Goal: Transaction & Acquisition: Purchase product/service

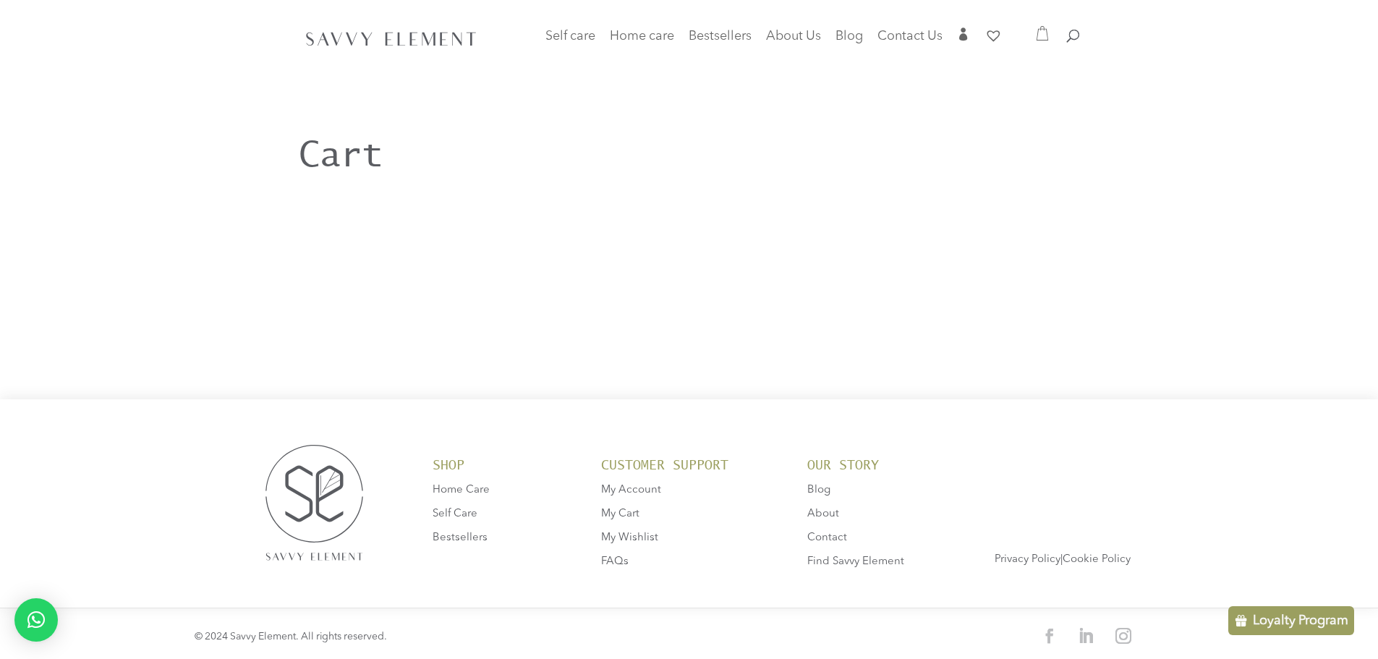
click at [1054, 40] on div at bounding box center [689, 38] width 781 height 77
click at [1040, 37] on icon at bounding box center [1042, 33] width 14 height 14
click at [651, 39] on span "Home care" at bounding box center [642, 36] width 64 height 13
click at [656, 93] on link "Cleaning Products" at bounding box center [664, 95] width 87 height 48
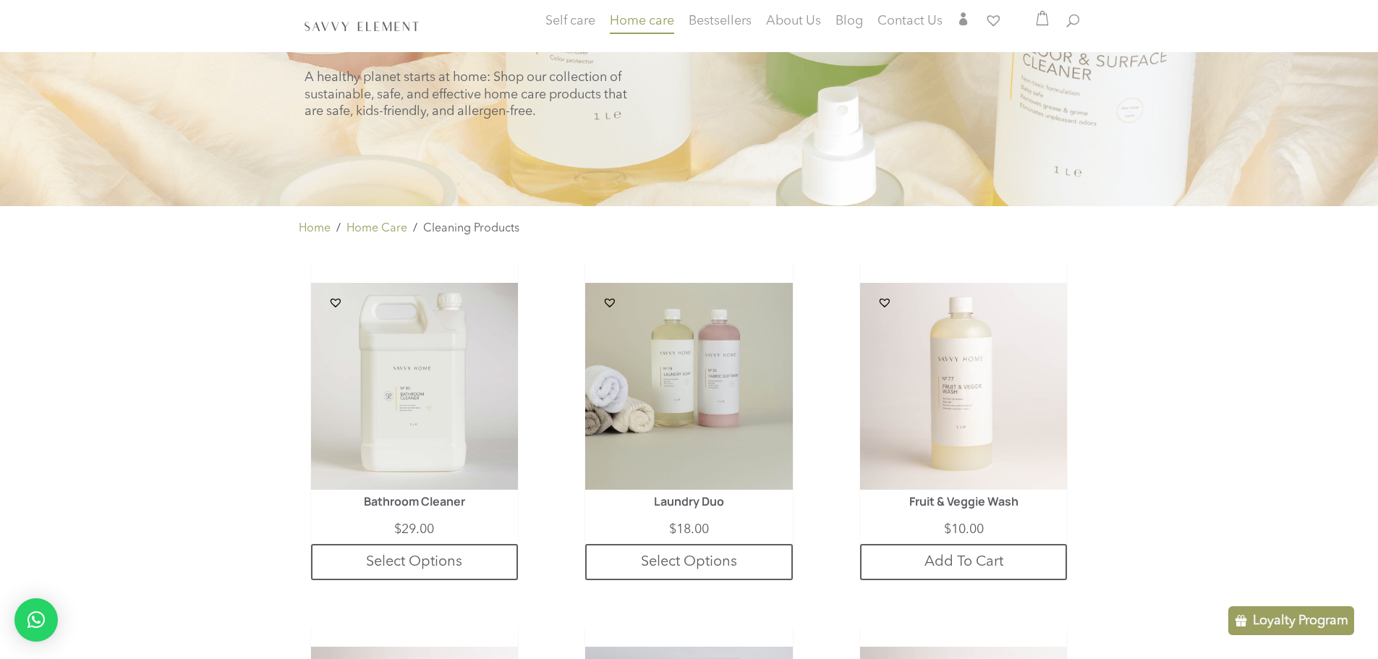
scroll to position [174, 0]
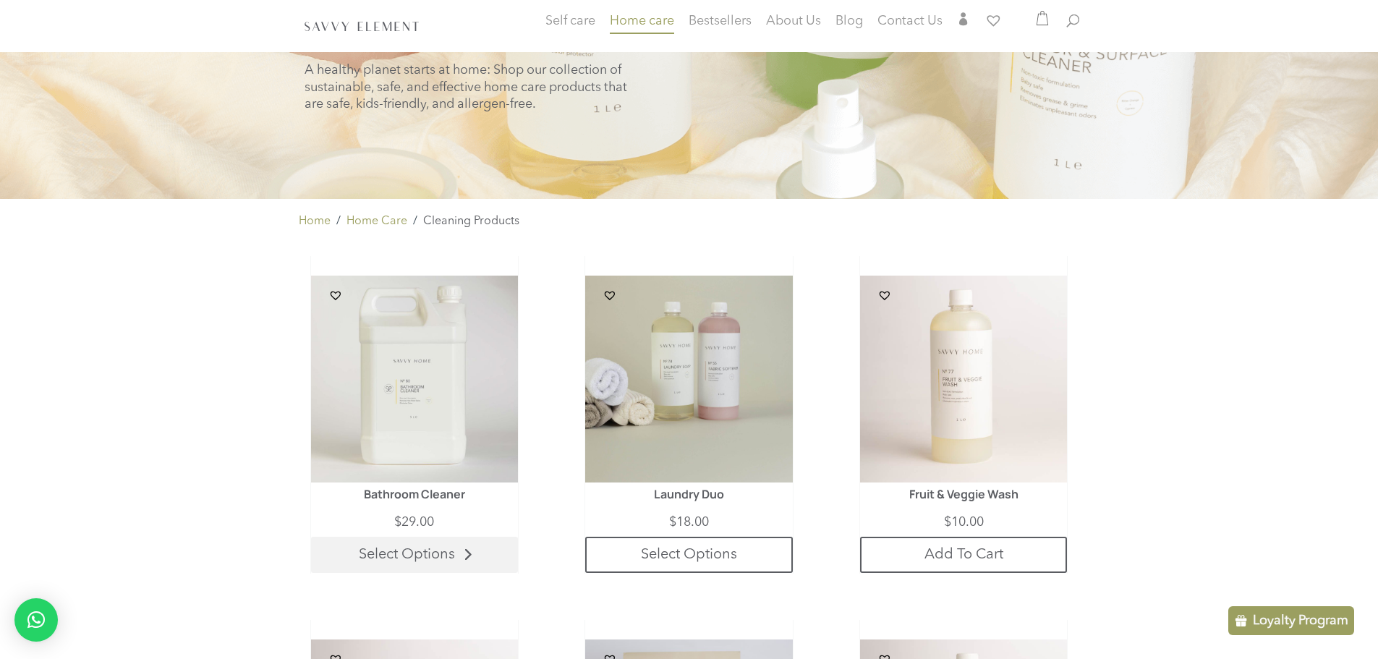
click at [439, 556] on link "Select Options" at bounding box center [414, 555] width 207 height 36
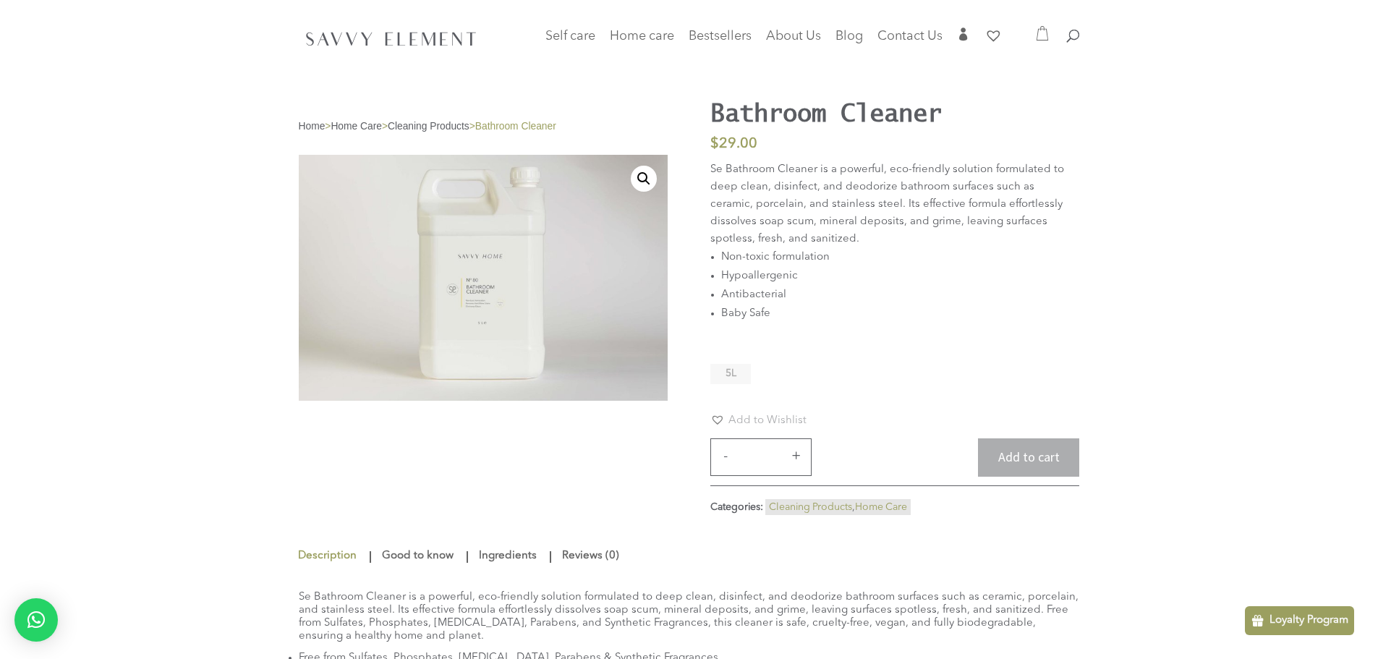
click at [425, 127] on link "Cleaning Products" at bounding box center [429, 126] width 82 height 11
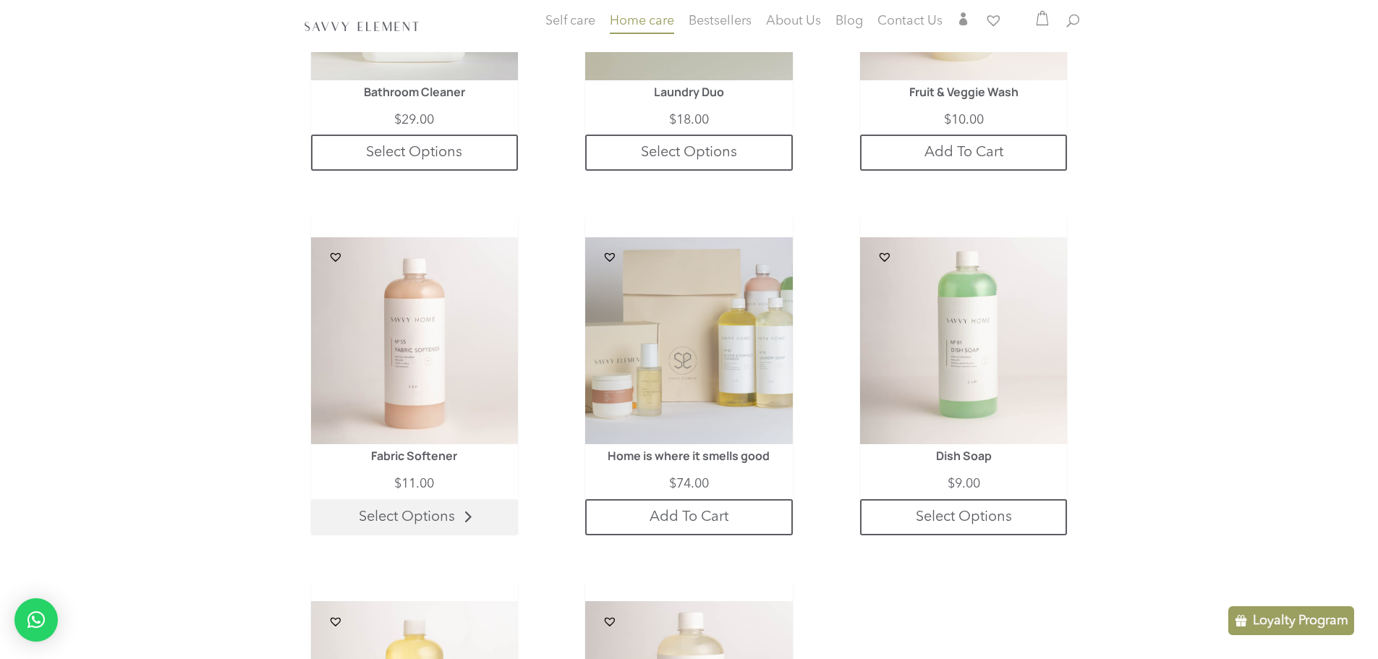
scroll to position [579, 0]
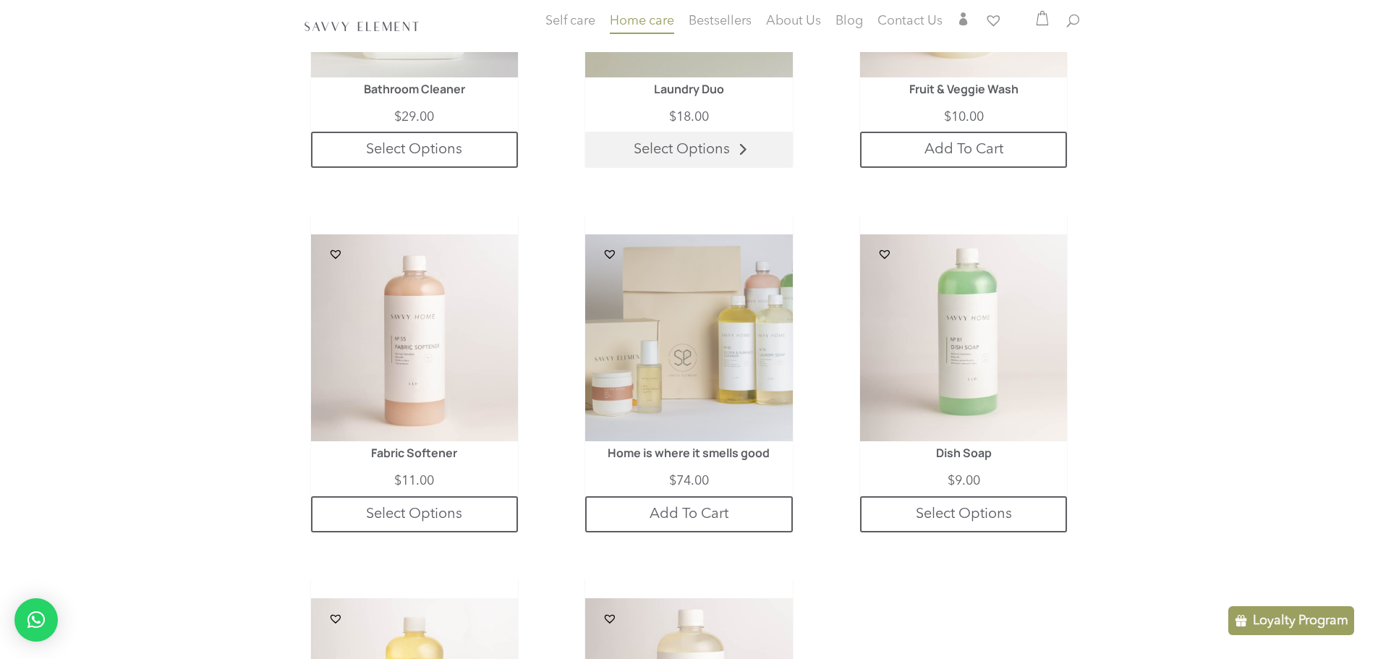
click at [736, 158] on link "Select Options" at bounding box center [688, 150] width 207 height 36
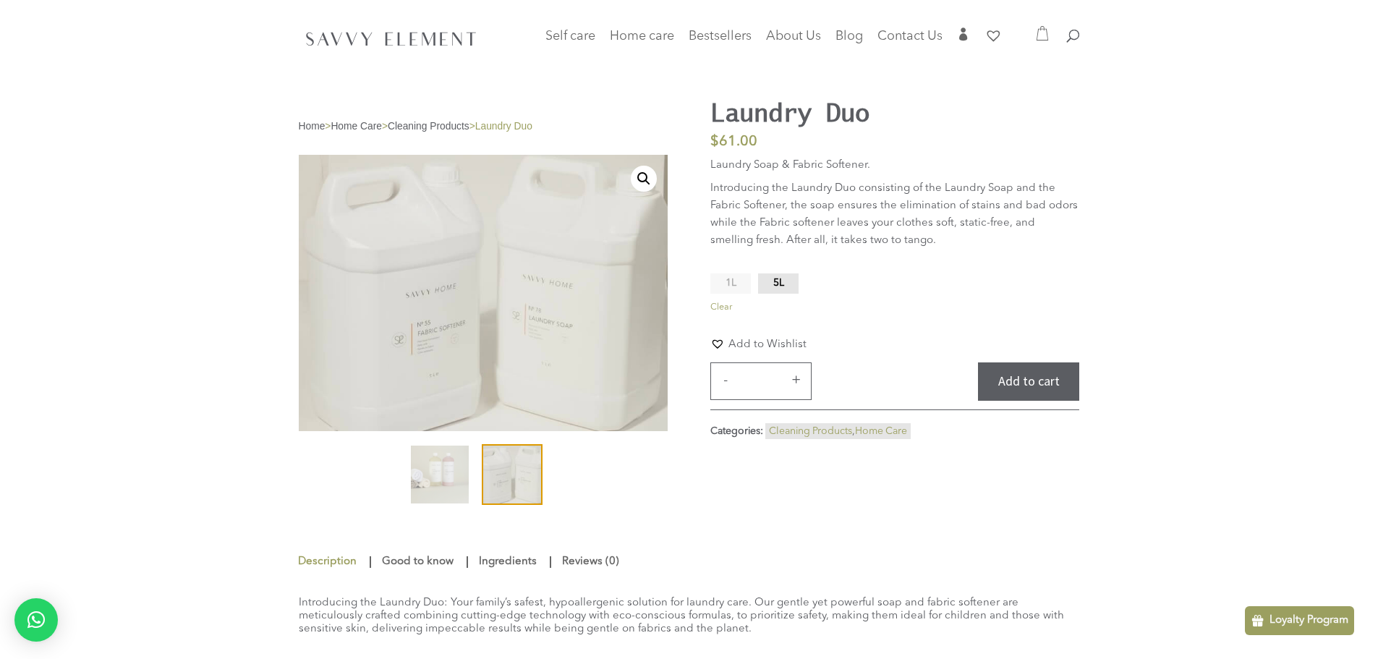
click at [731, 279] on span "1L" at bounding box center [731, 283] width 11 height 10
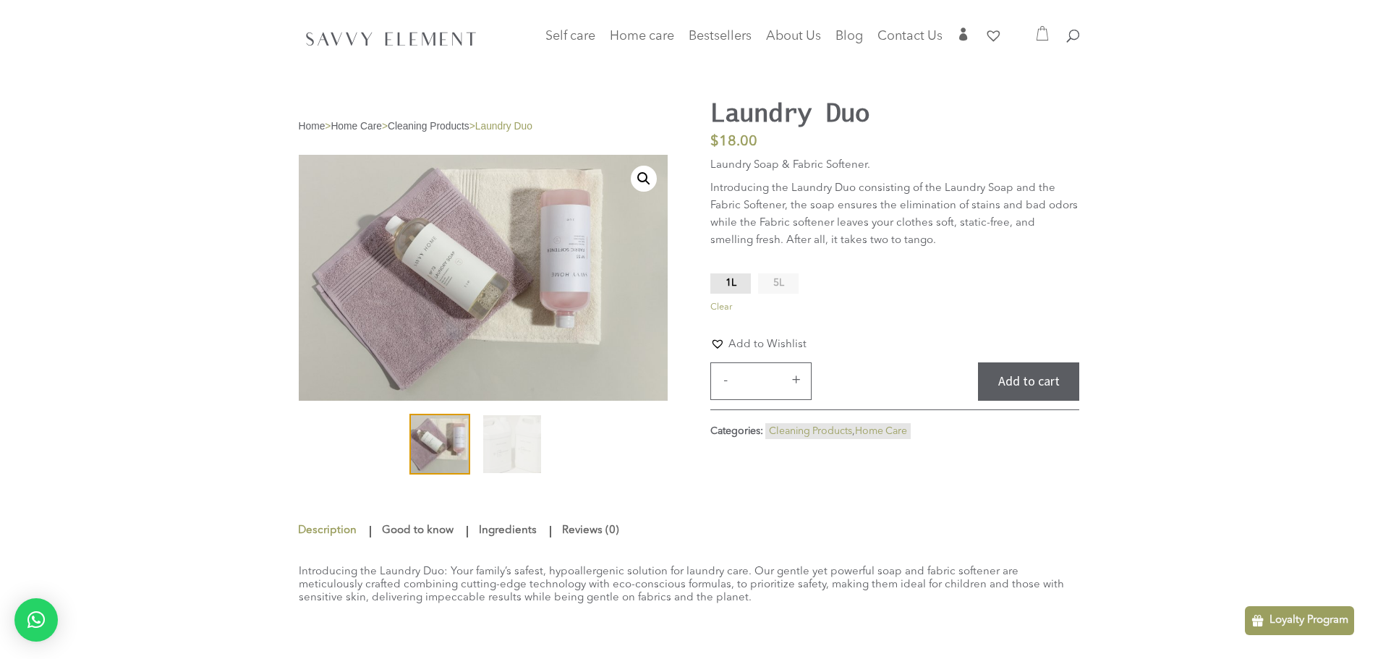
click at [784, 284] on li "5L" at bounding box center [778, 284] width 41 height 20
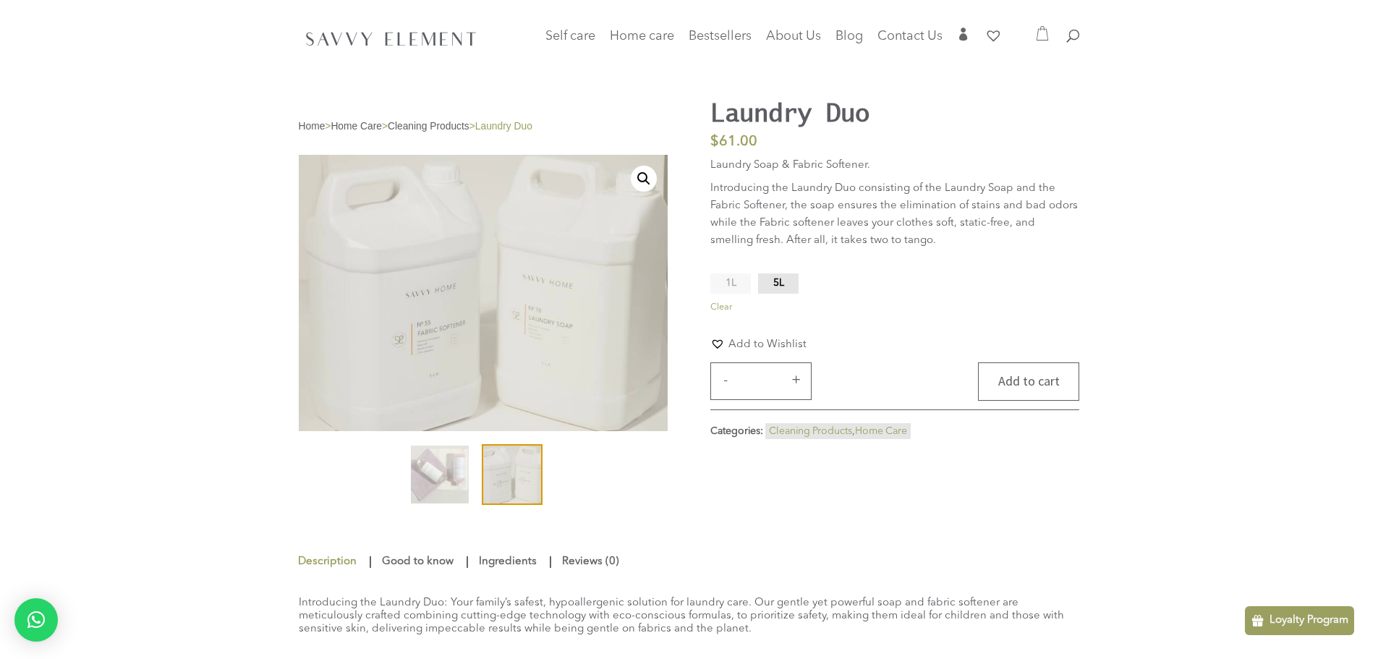
click at [1029, 378] on button "Add to cart" at bounding box center [1028, 382] width 101 height 38
click at [647, 94] on link "Cleaning Products" at bounding box center [664, 95] width 87 height 48
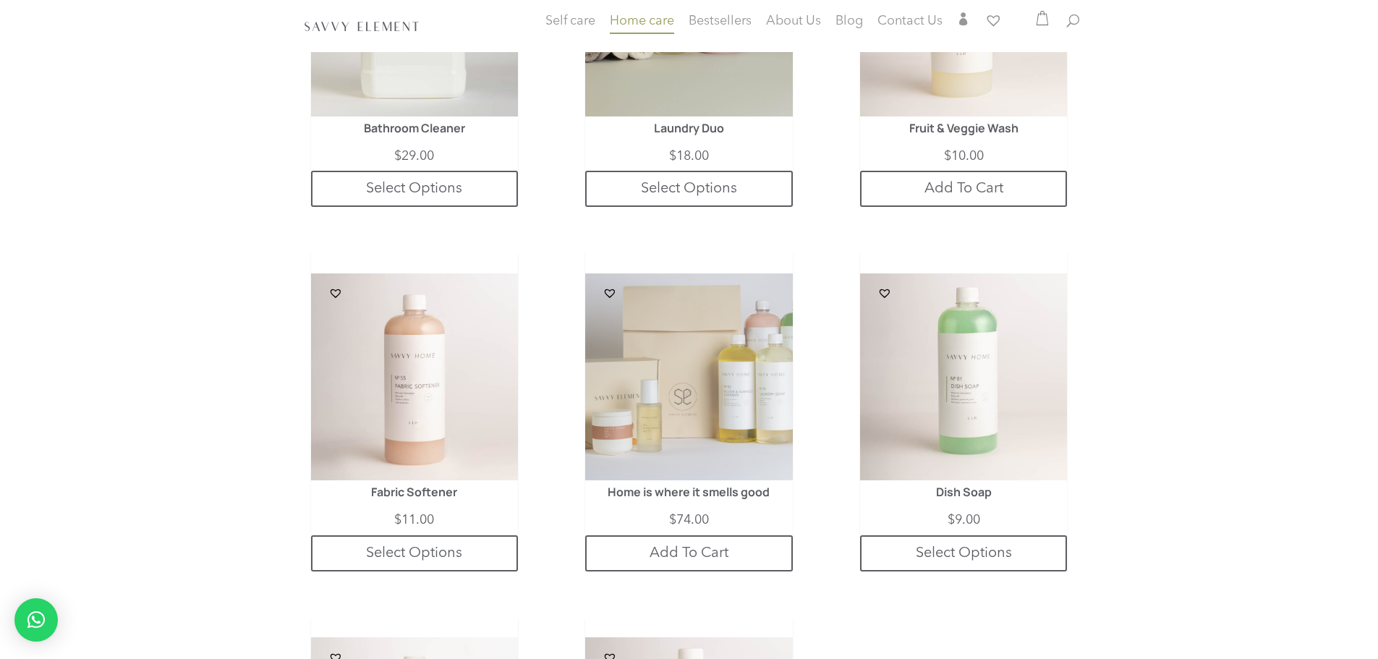
scroll to position [579, 0]
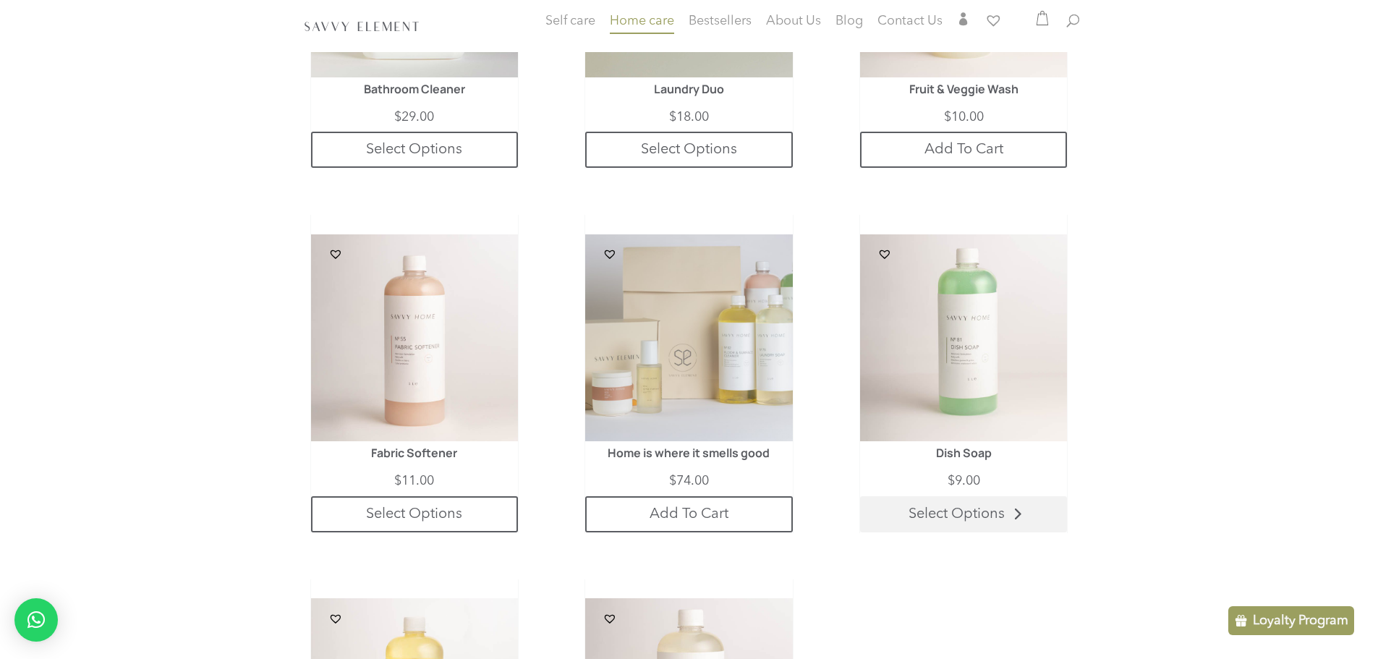
click at [943, 510] on link "Select Options" at bounding box center [963, 514] width 207 height 36
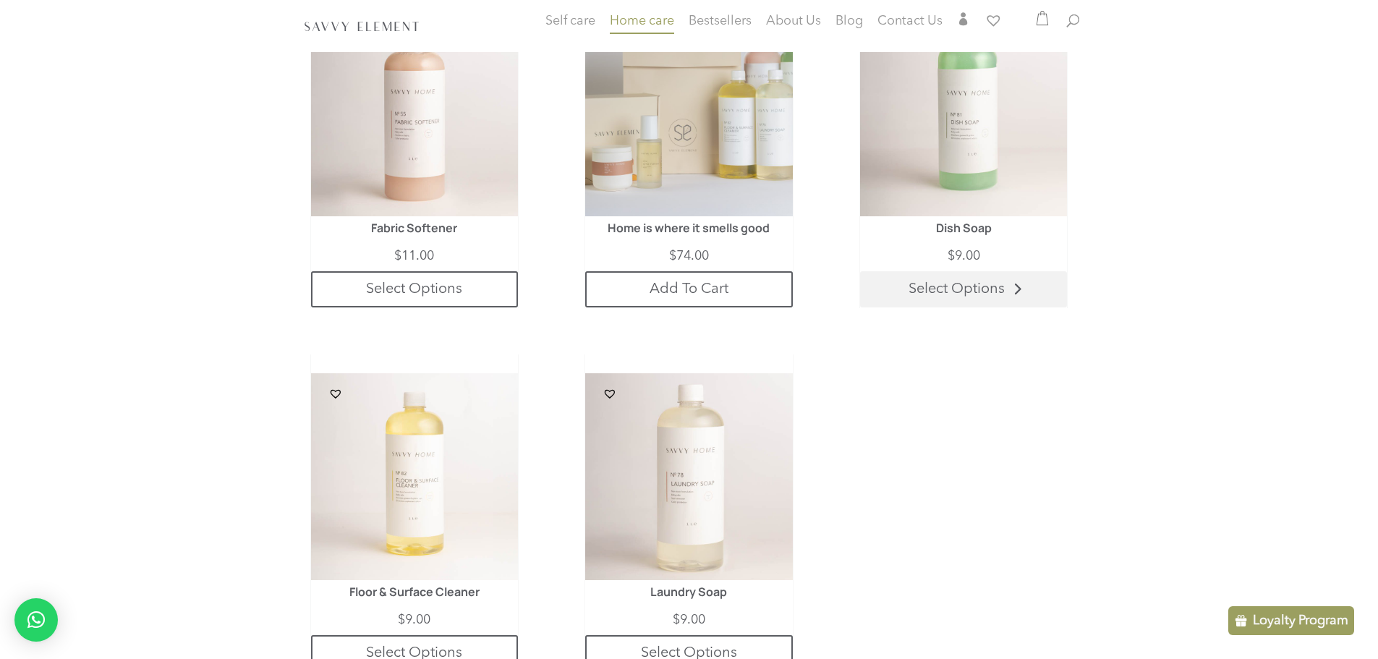
scroll to position [810, 0]
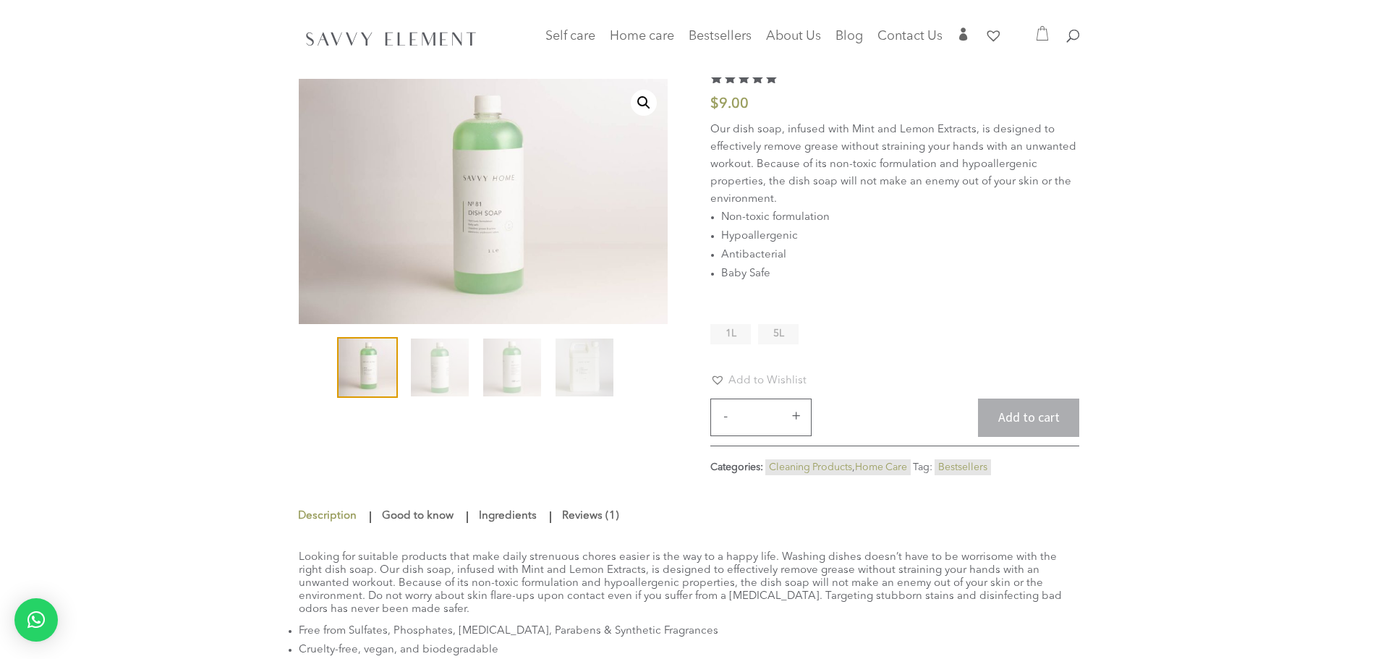
click at [791, 329] on li "5L" at bounding box center [778, 334] width 41 height 20
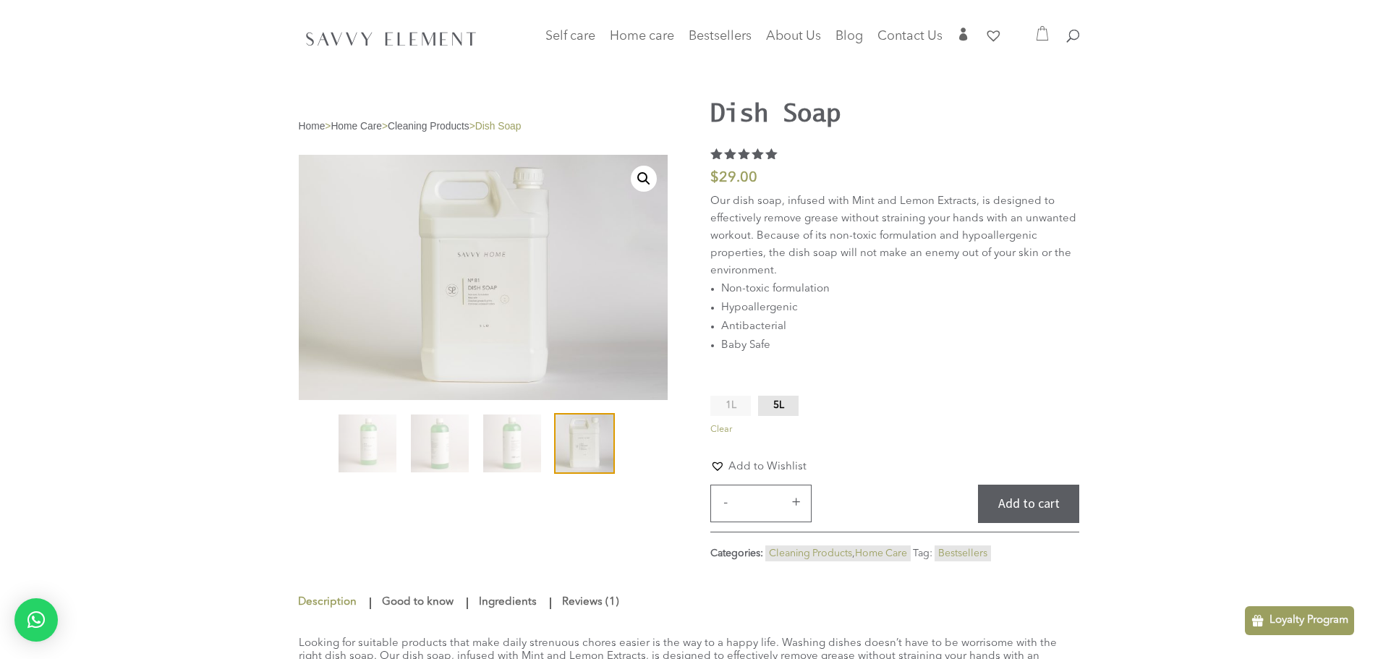
click at [795, 504] on button "+" at bounding box center [796, 501] width 22 height 17
click at [726, 509] on button "-" at bounding box center [726, 501] width 22 height 17
click at [804, 499] on button "+" at bounding box center [796, 501] width 22 height 17
type input "*"
click at [979, 499] on button "Add to cart" at bounding box center [1028, 504] width 101 height 38
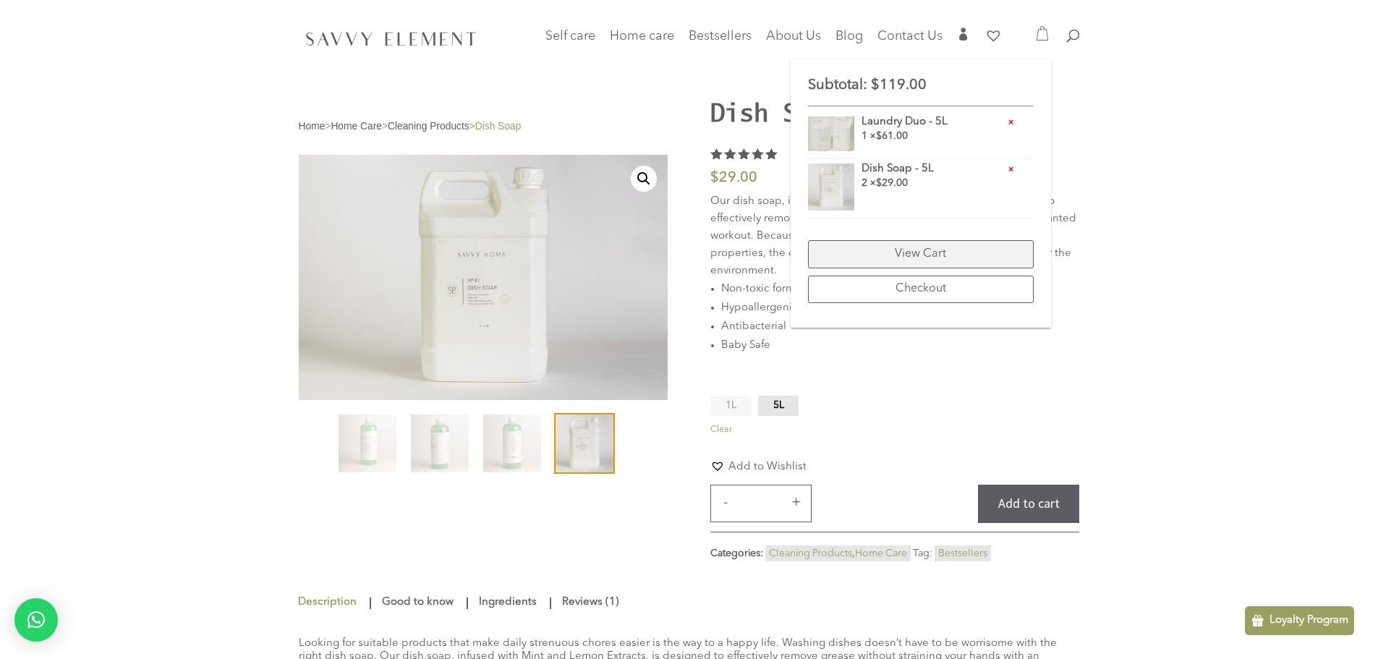
click at [887, 258] on link "View Cart" at bounding box center [921, 254] width 226 height 28
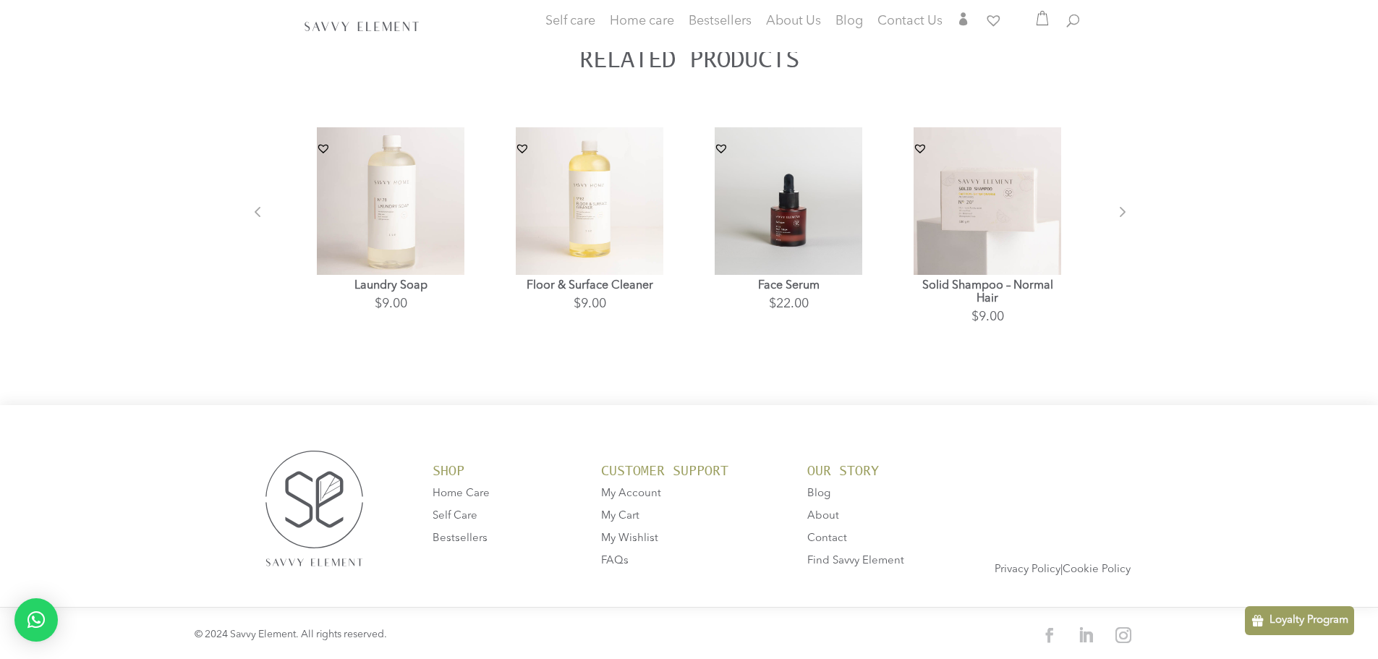
scroll to position [871, 0]
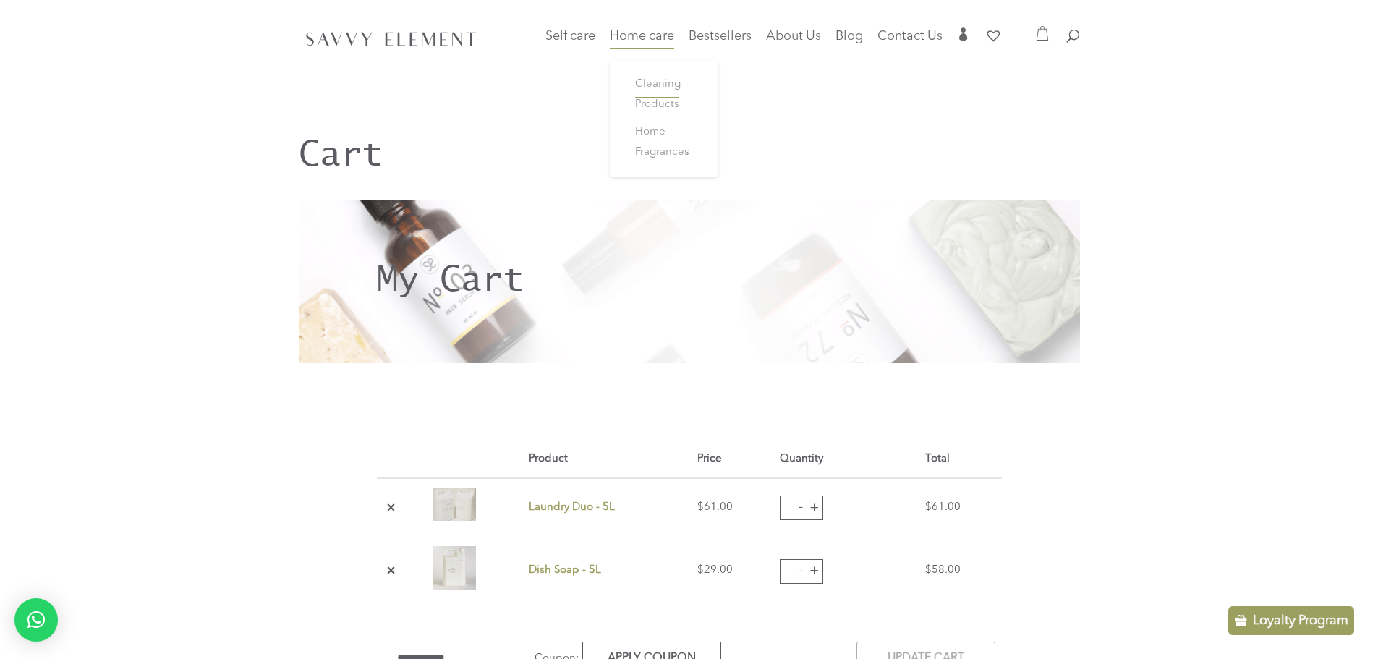
click at [657, 90] on span "Cleaning Products" at bounding box center [658, 94] width 46 height 31
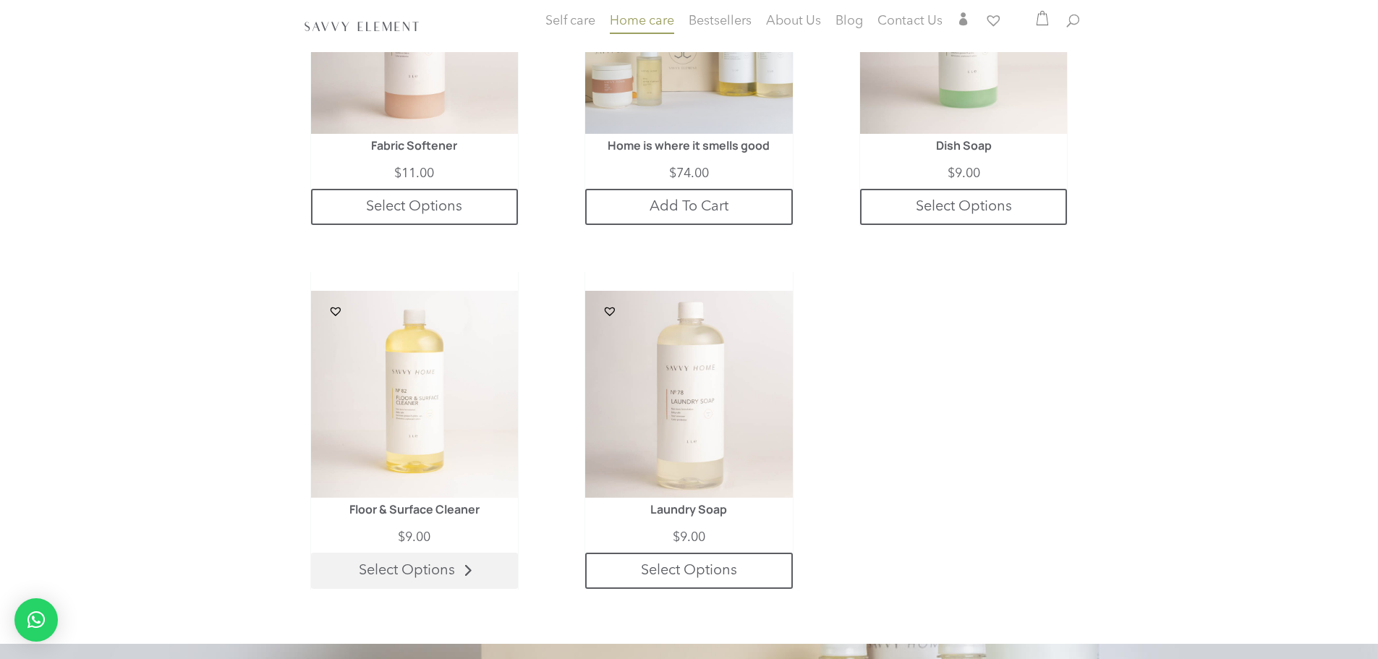
click at [457, 572] on link "Select Options" at bounding box center [414, 571] width 207 height 36
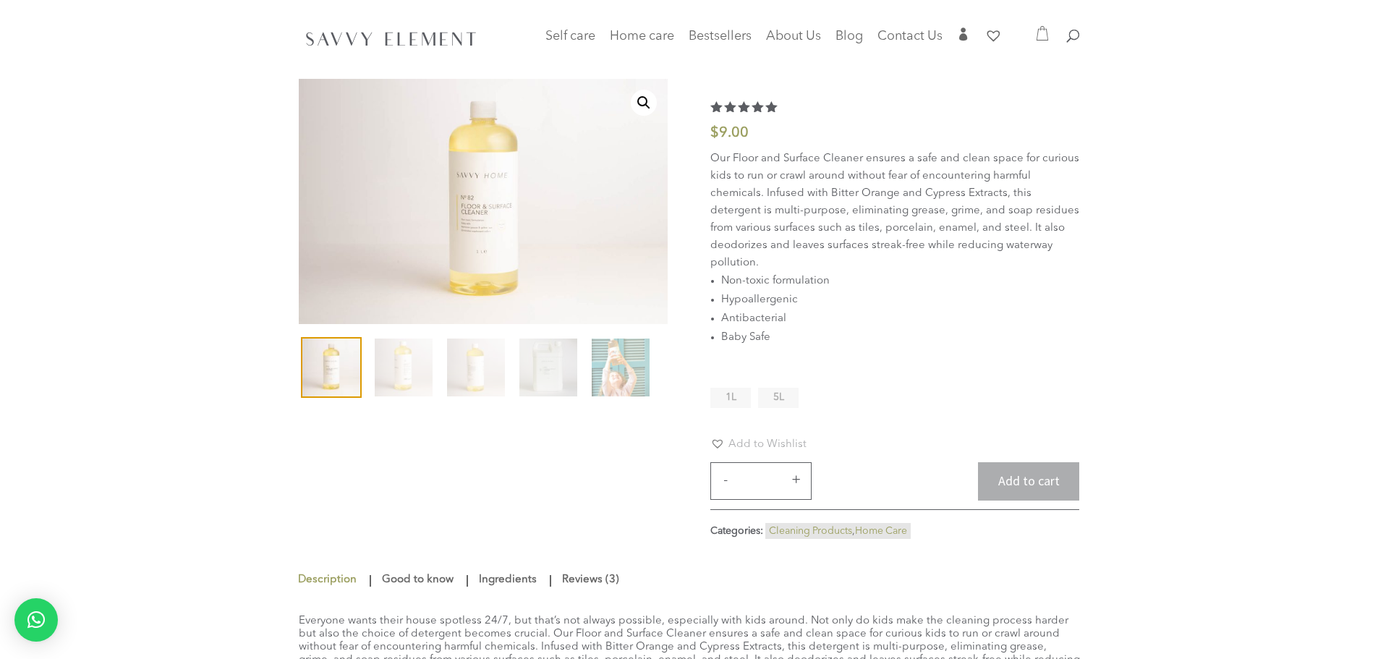
click at [784, 329] on li "Antibacterial" at bounding box center [900, 319] width 358 height 19
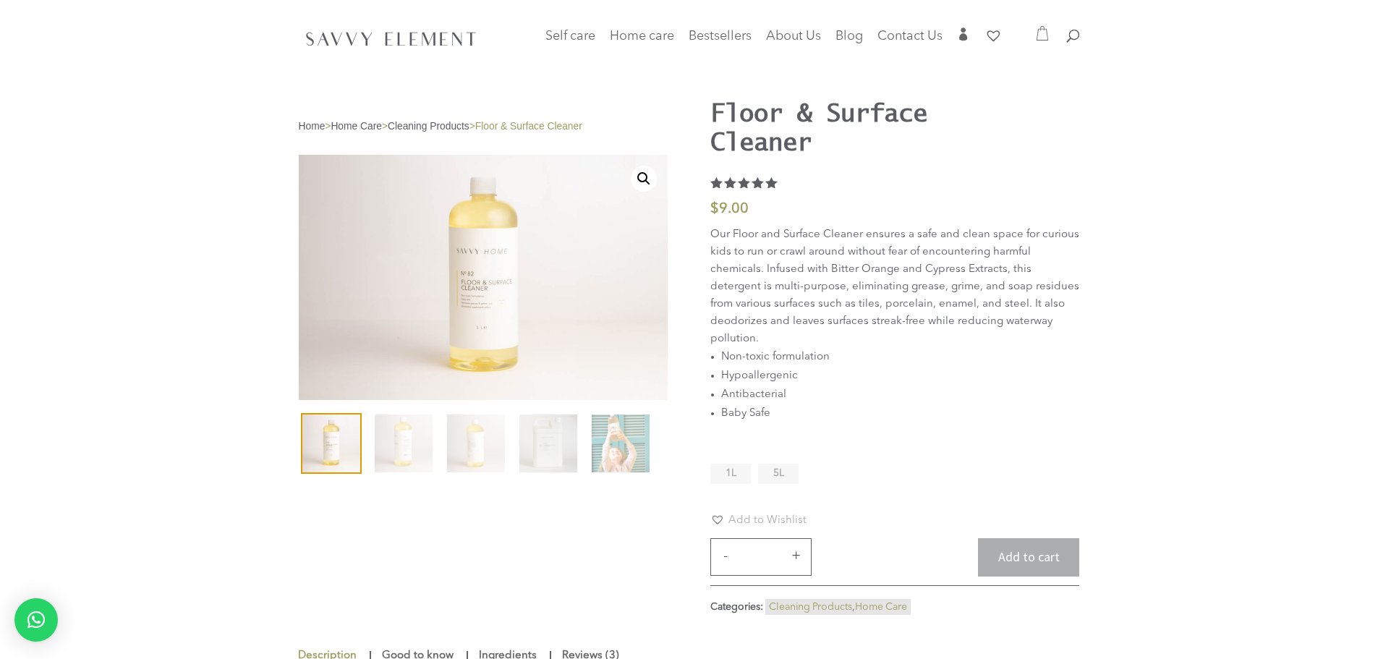
click at [786, 476] on li "5L" at bounding box center [778, 474] width 41 height 20
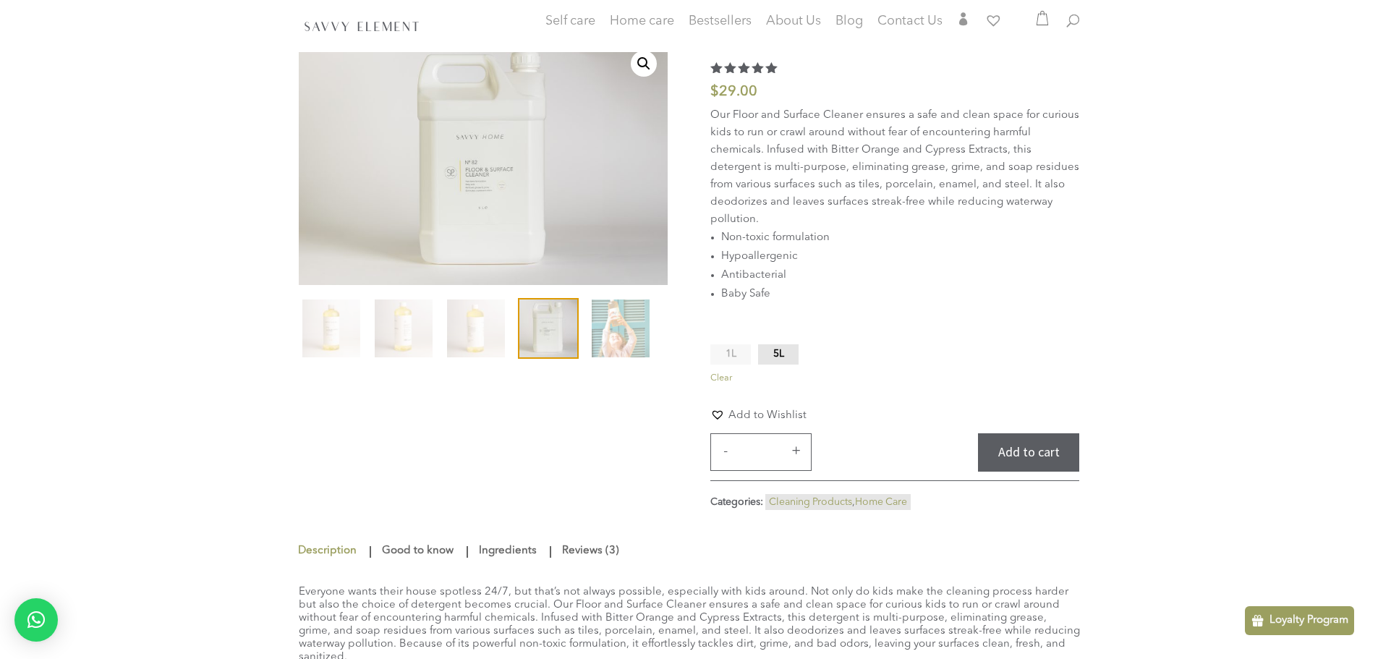
scroll to position [116, 0]
click at [797, 455] on button "+" at bounding box center [796, 449] width 22 height 17
type input "*"
click at [1095, 444] on div "Home > Home Care > Cleaning Products > Floor & Surface Cleaner 🔍 Floor & Surfac…" at bounding box center [689, 206] width 1378 height 645
click at [1031, 452] on button "Add to cart" at bounding box center [1028, 452] width 101 height 38
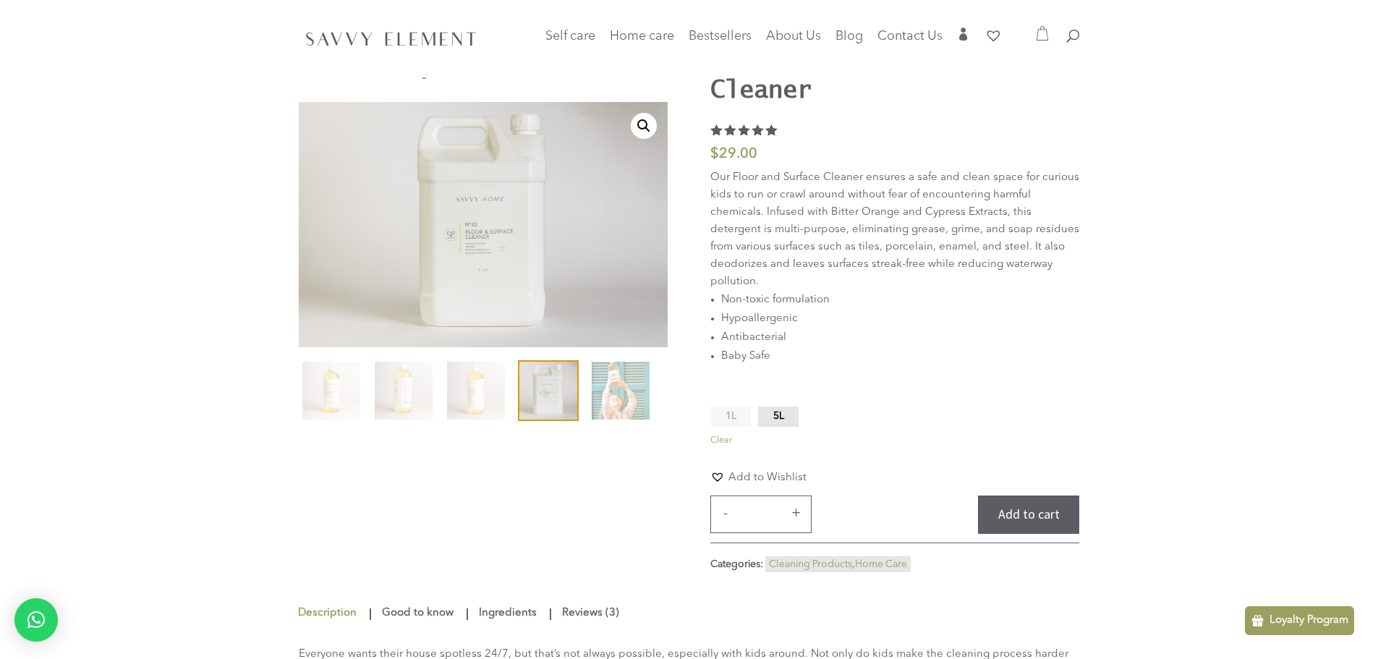
scroll to position [0, 0]
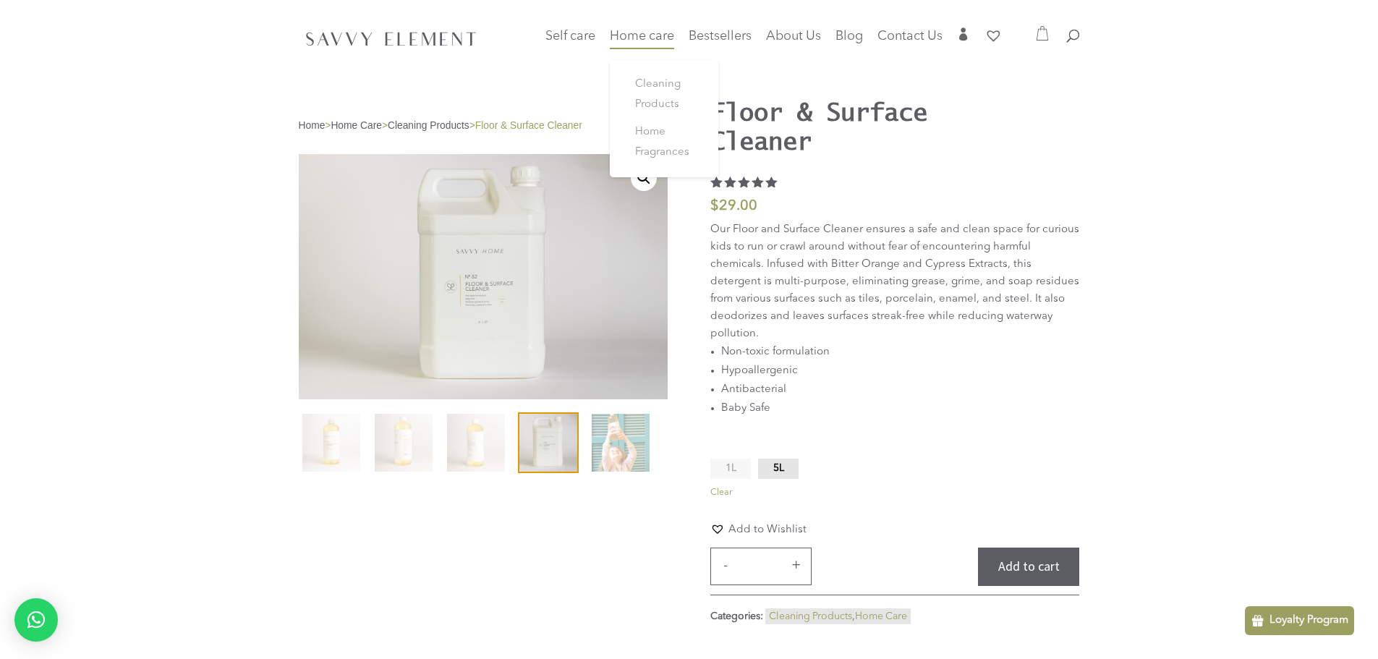
click at [641, 37] on span "Home care" at bounding box center [642, 36] width 64 height 13
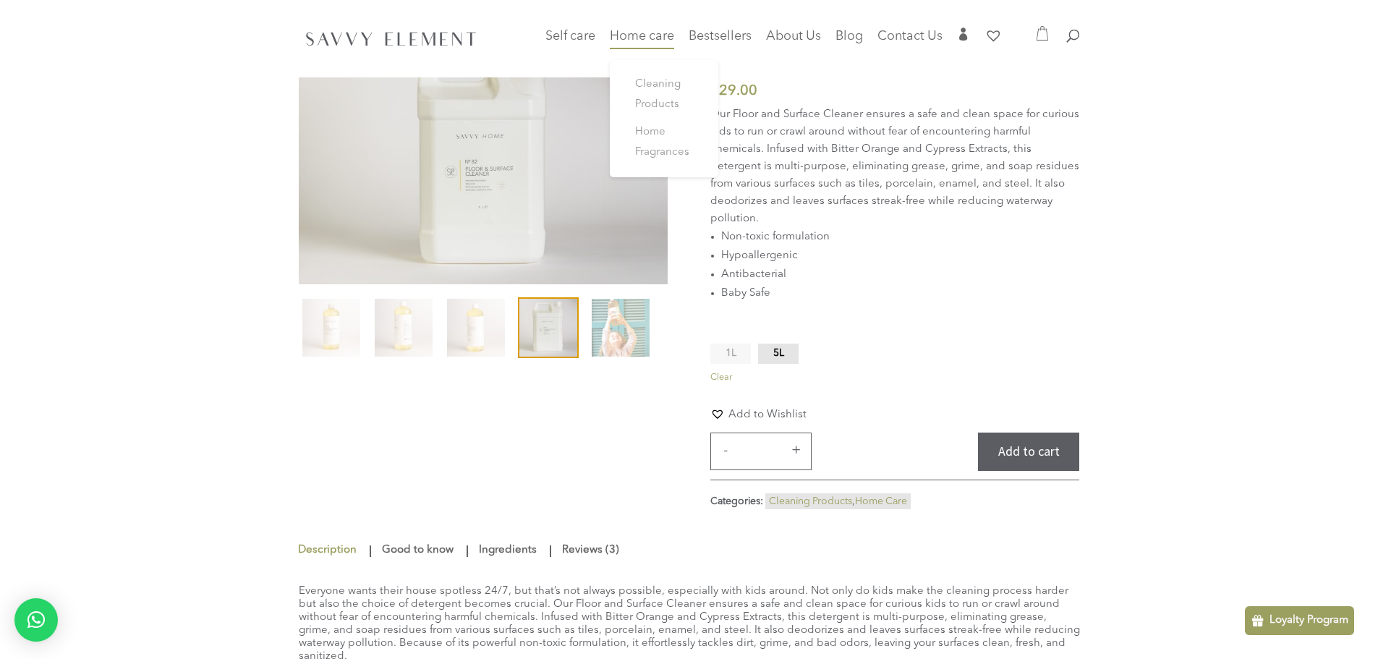
scroll to position [58, 0]
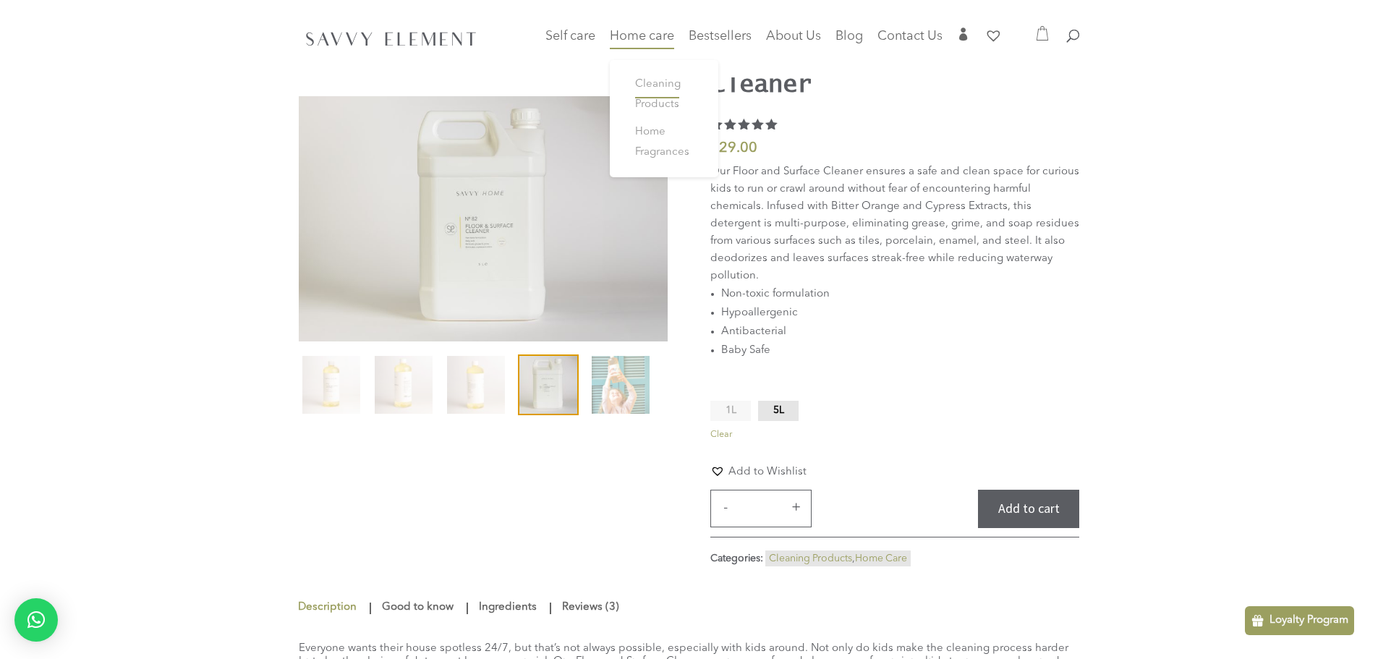
click at [663, 88] on span "Cleaning Products" at bounding box center [658, 94] width 46 height 31
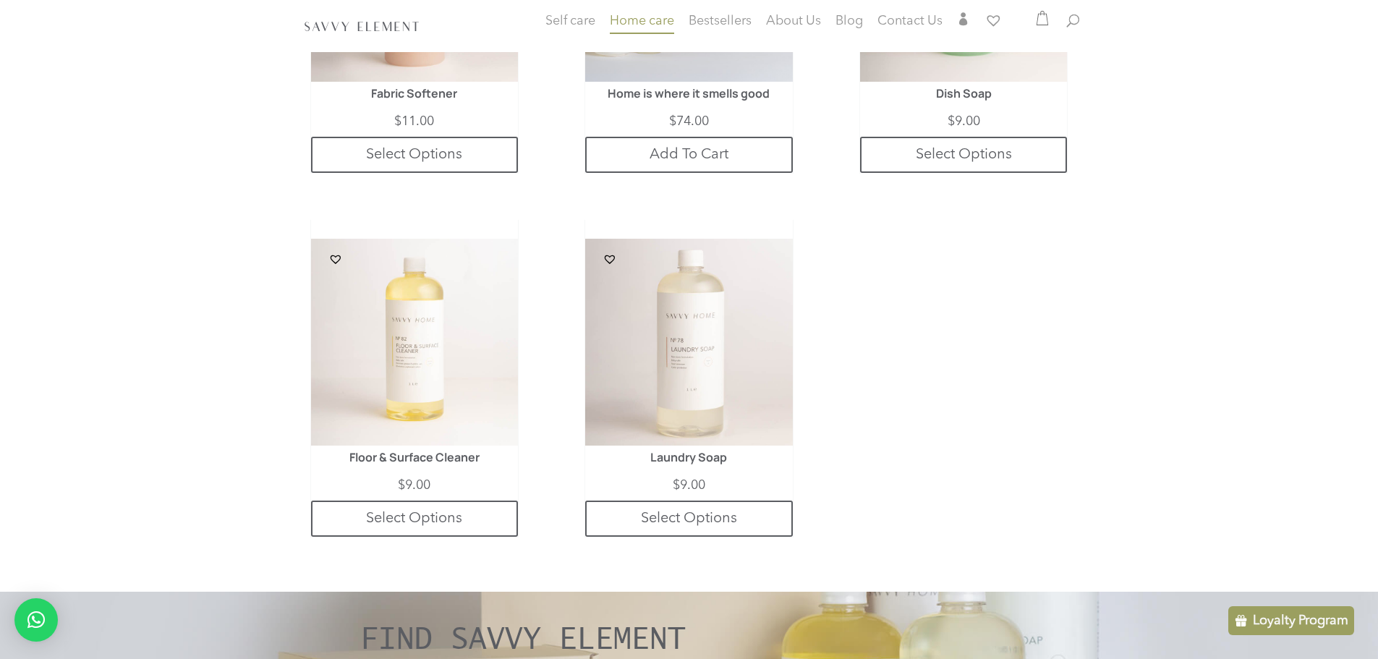
scroll to position [944, 0]
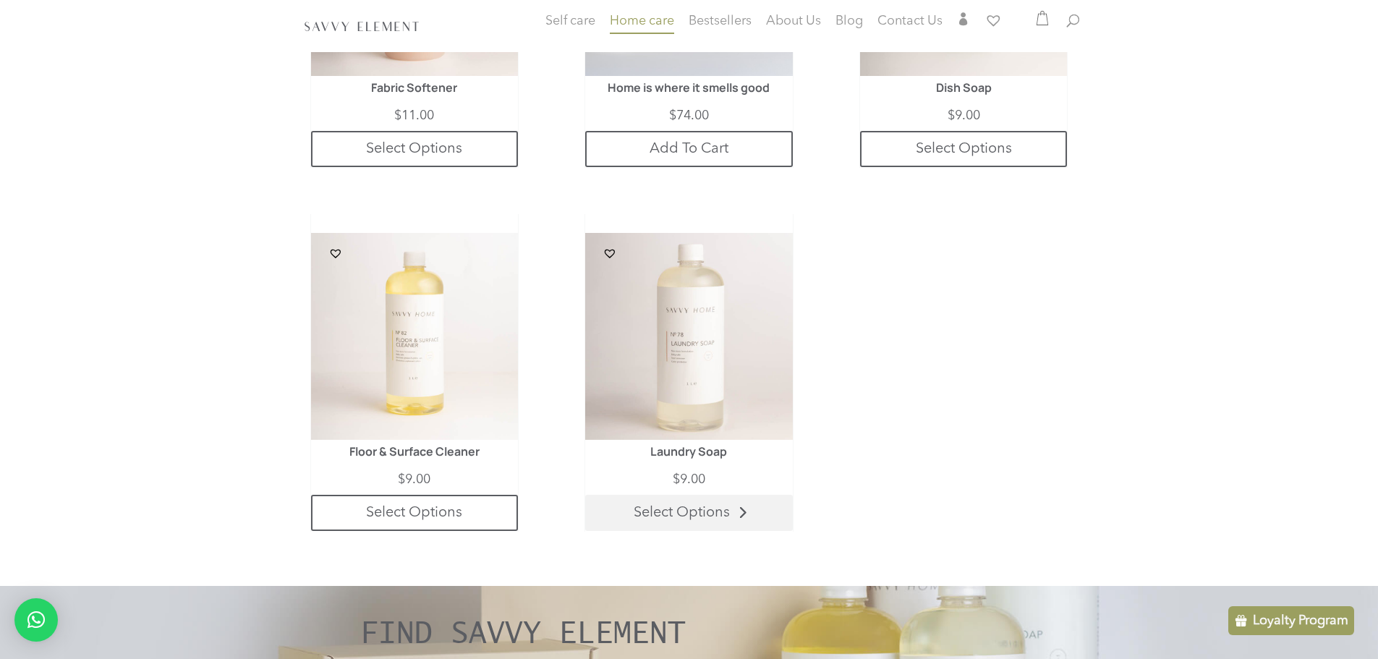
click at [657, 521] on link "Select Options" at bounding box center [688, 513] width 207 height 36
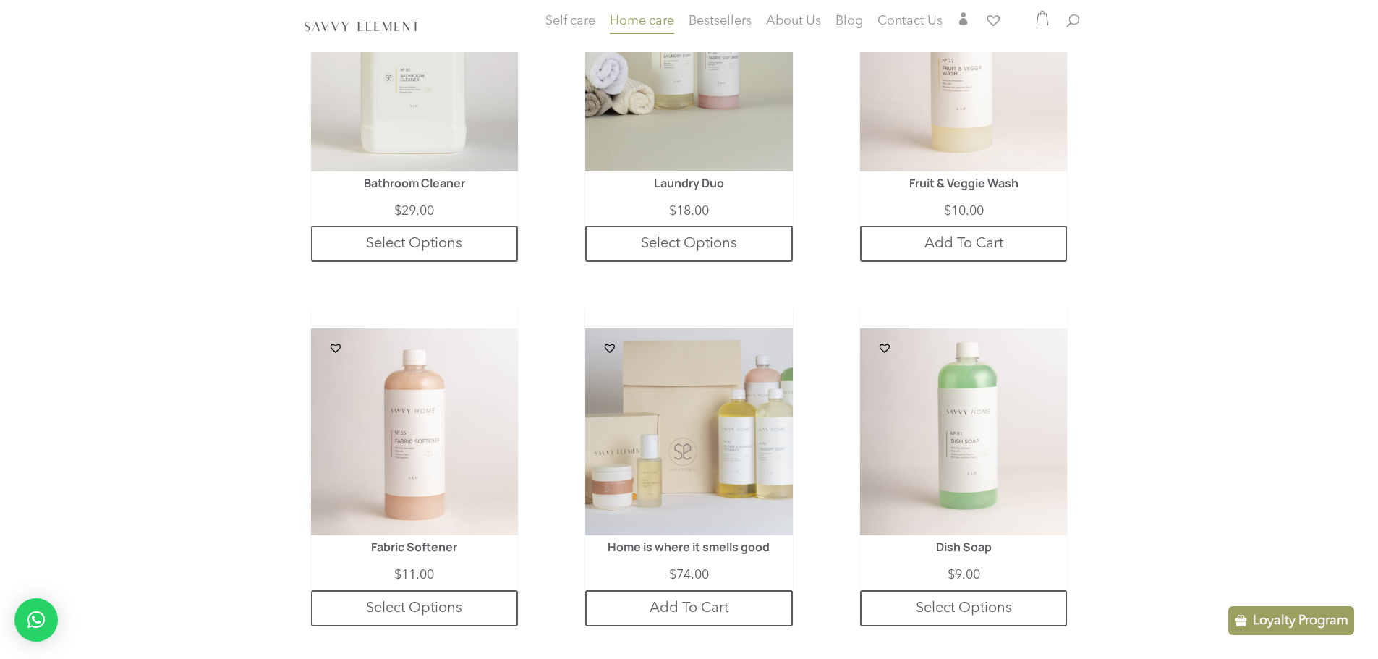
scroll to position [481, 0]
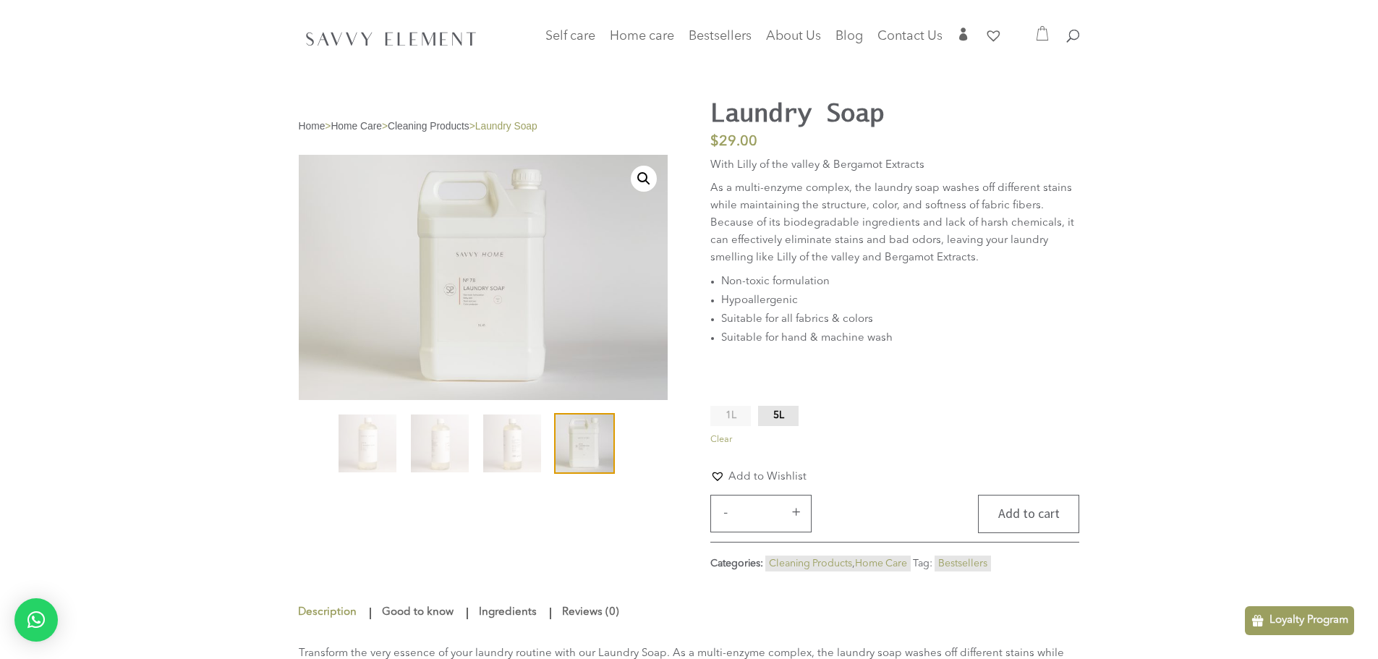
click at [1012, 505] on button "Add to cart" at bounding box center [1028, 514] width 101 height 38
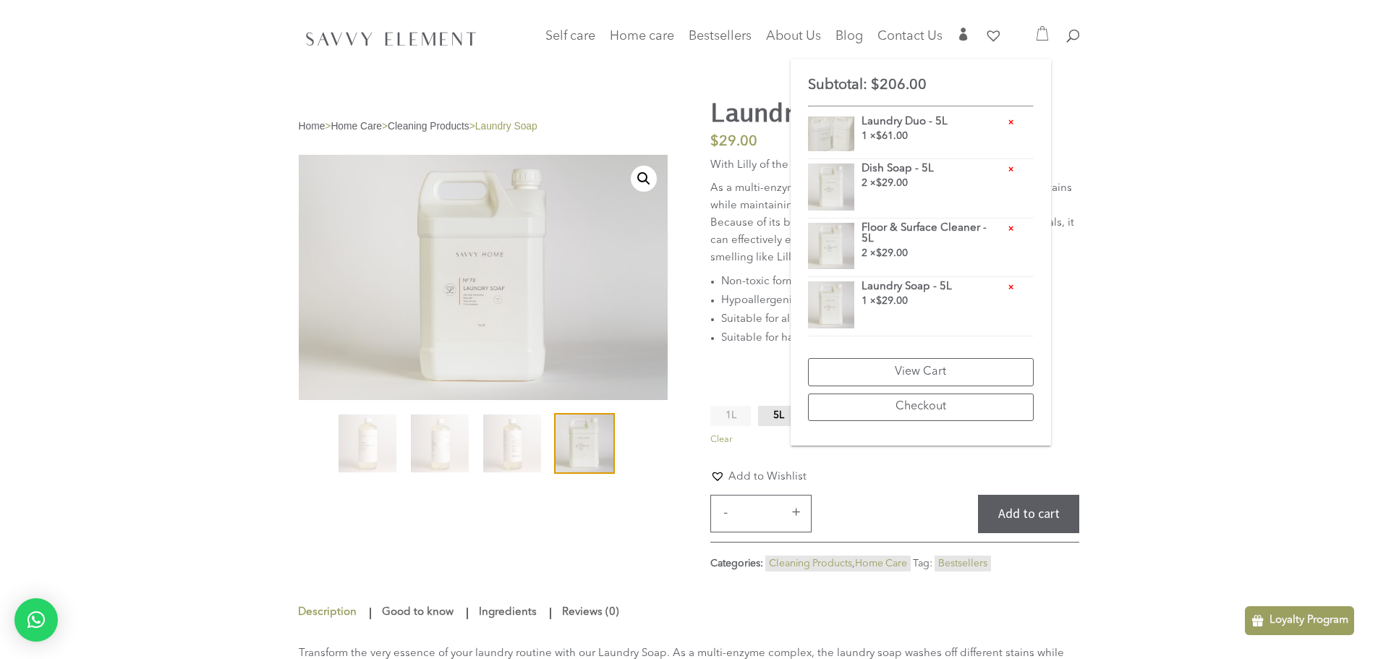
click at [867, 462] on form "**********" at bounding box center [895, 469] width 369 height 130
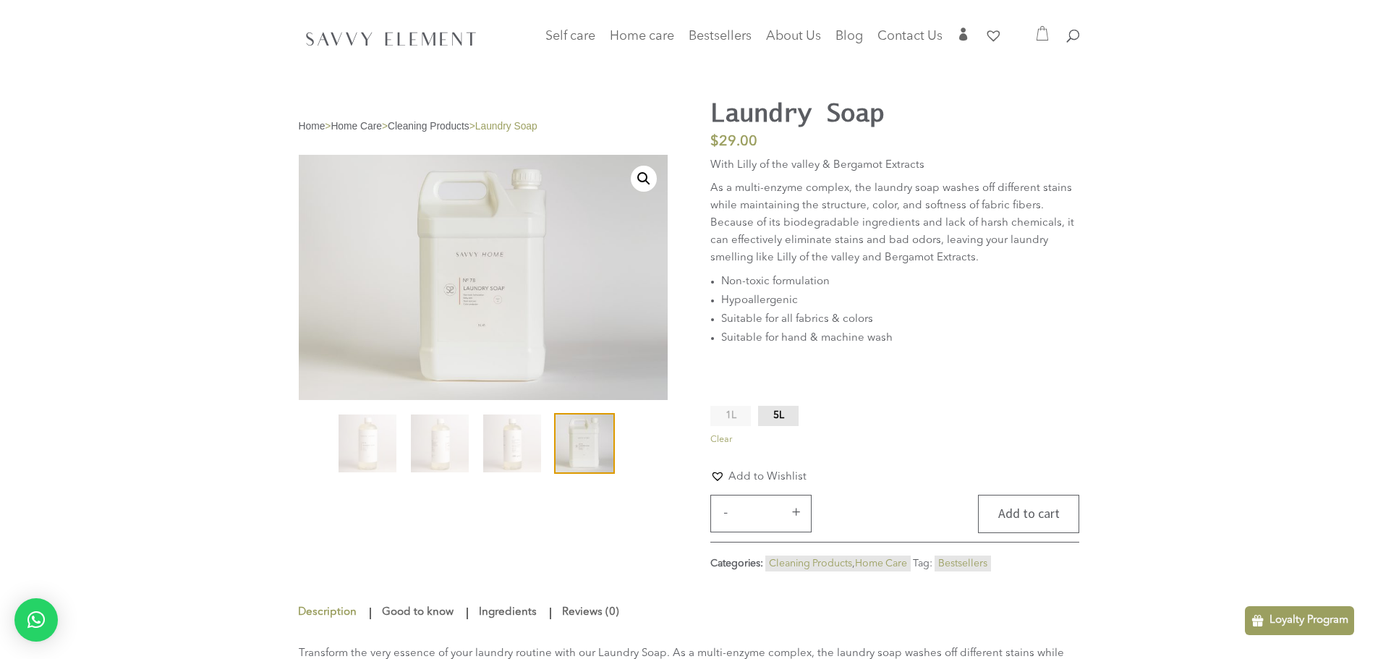
click at [1059, 511] on button "Add to cart" at bounding box center [1028, 514] width 101 height 38
click at [667, 95] on link "Cleaning Products" at bounding box center [664, 95] width 87 height 48
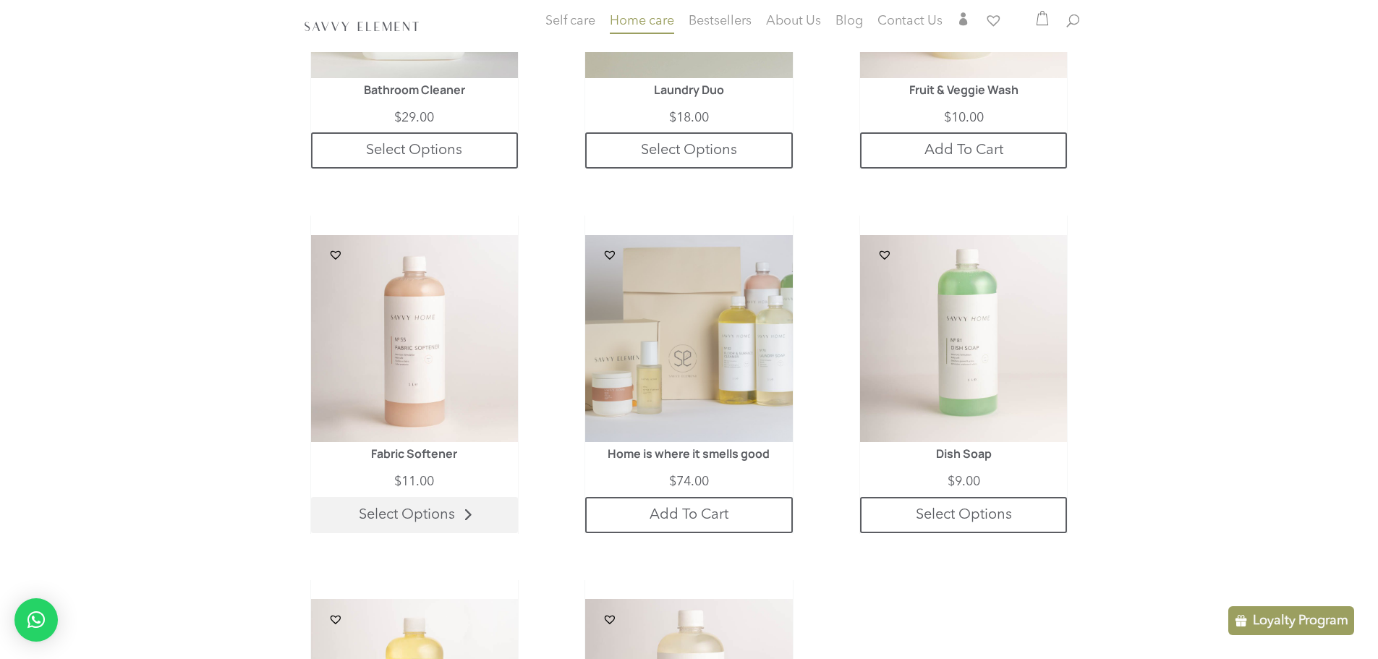
scroll to position [579, 0]
click at [410, 522] on link "Select Options" at bounding box center [414, 514] width 207 height 36
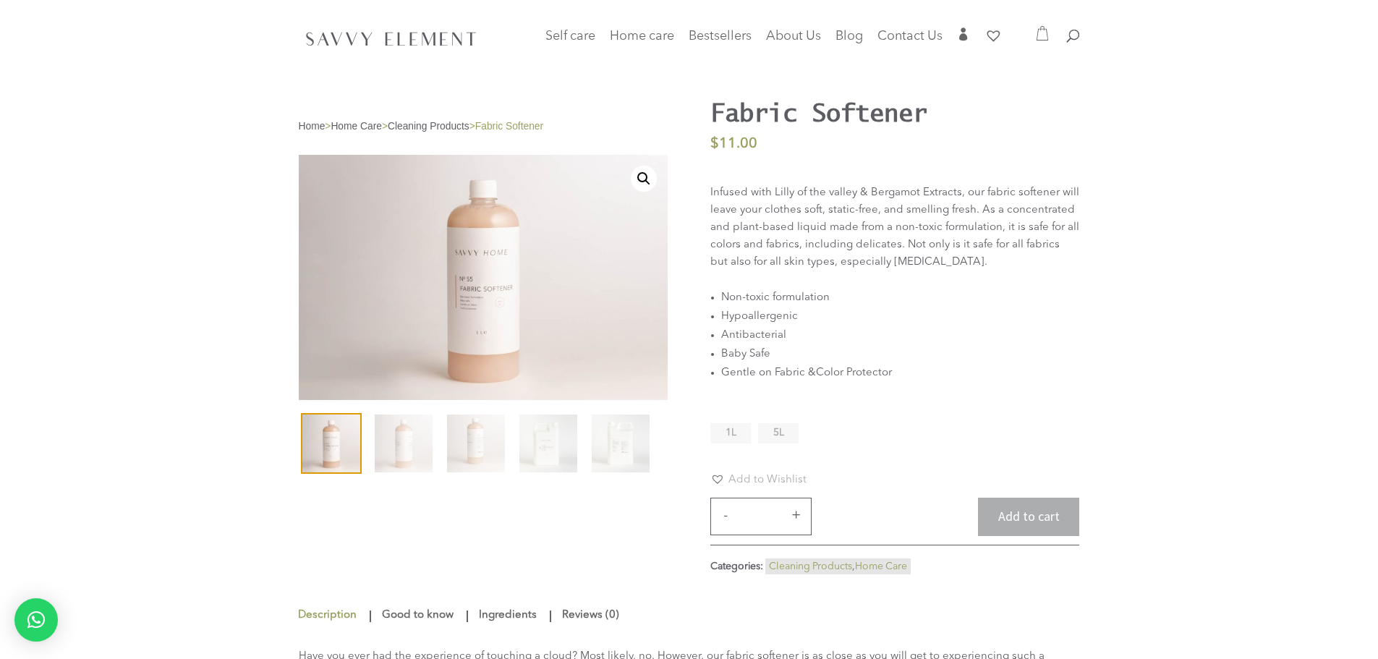
click at [786, 423] on ul "1L 5L" at bounding box center [759, 437] width 96 height 28
click at [784, 428] on li "5L" at bounding box center [778, 433] width 41 height 20
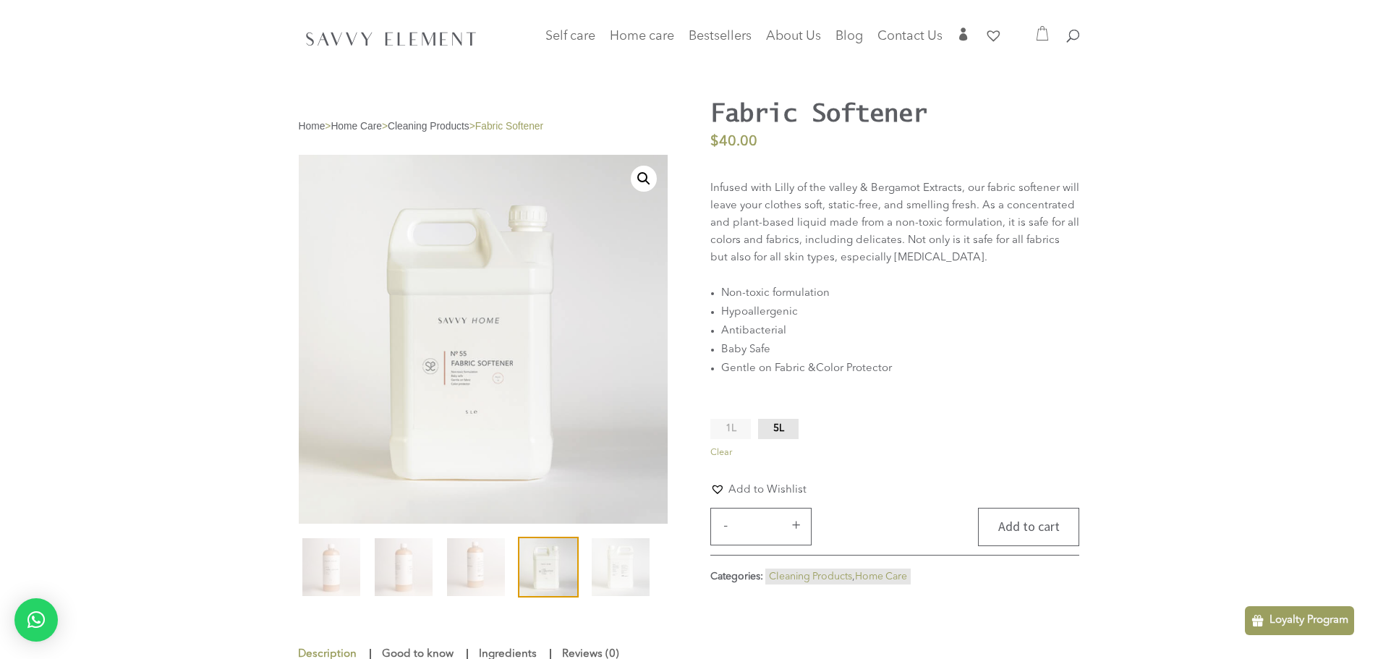
click at [1011, 512] on button "Add to cart" at bounding box center [1028, 527] width 101 height 38
click at [782, 435] on li "5L" at bounding box center [778, 429] width 41 height 20
click at [1046, 38] on icon at bounding box center [1042, 33] width 14 height 14
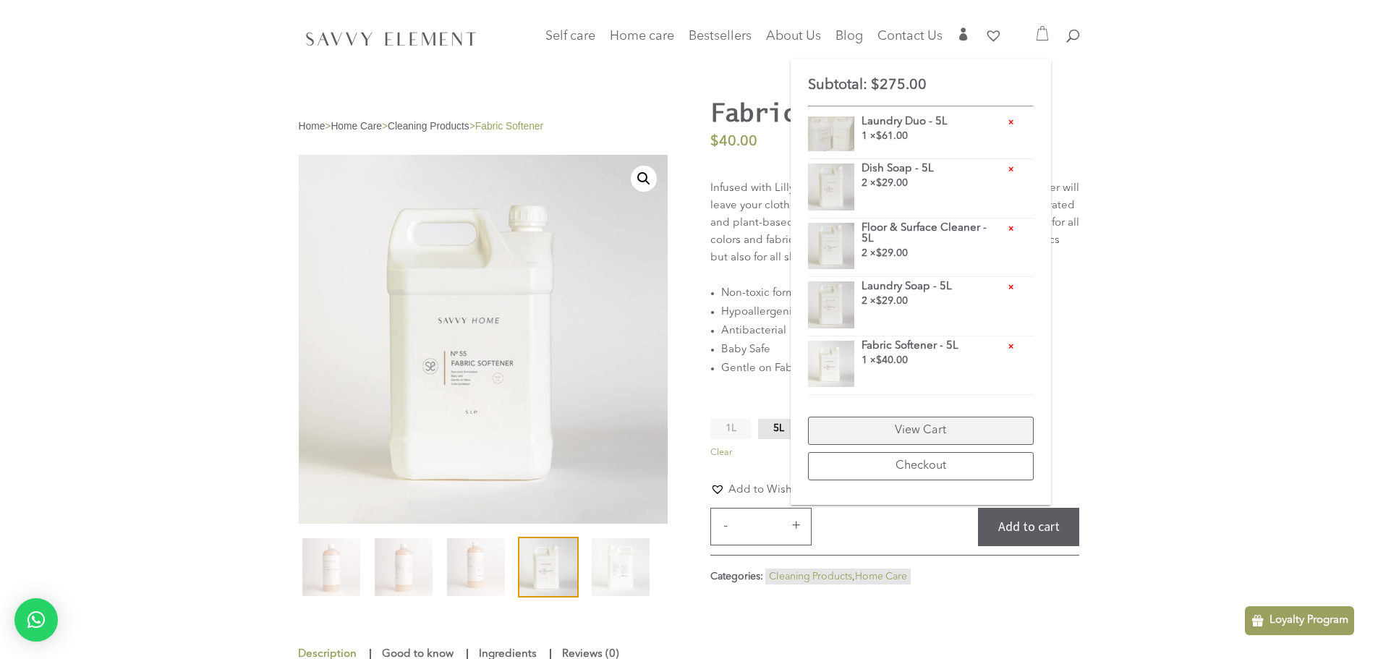
click at [910, 428] on link "View Cart" at bounding box center [921, 431] width 226 height 28
